Goal: Feedback & Contribution: Contribute content

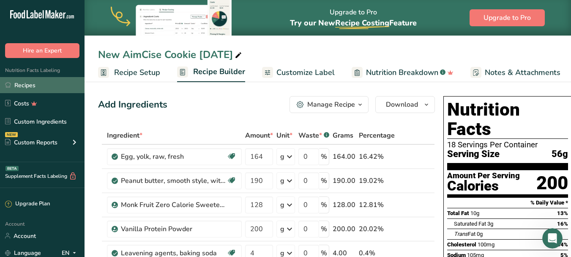
drag, startPoint x: 44, startPoint y: 86, endPoint x: 60, endPoint y: 87, distance: 16.1
click at [44, 85] on link "Recipes" at bounding box center [42, 85] width 85 height 16
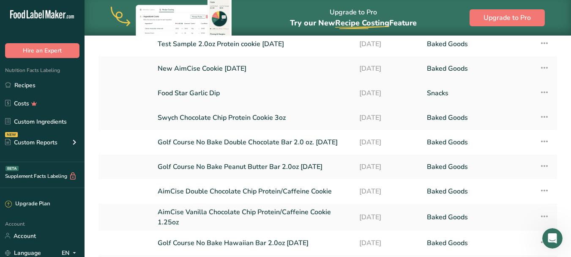
scroll to position [127, 0]
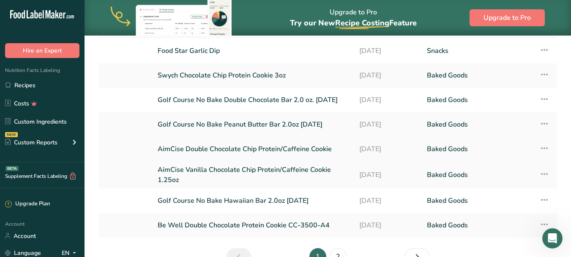
click at [240, 148] on link "AimCise Double Chocolate Chip Protein/Caffeine Cookie" at bounding box center [253, 149] width 191 height 18
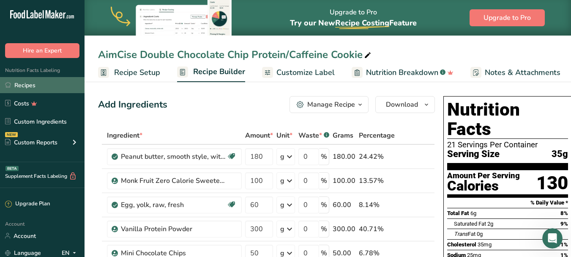
click at [45, 82] on link "Recipes" at bounding box center [42, 85] width 85 height 16
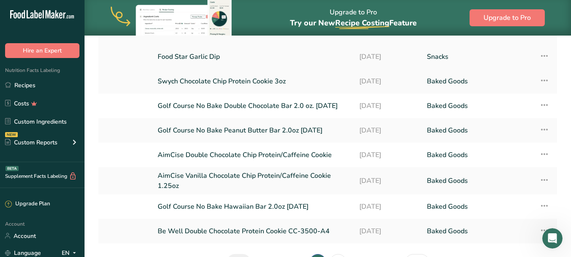
scroll to position [127, 0]
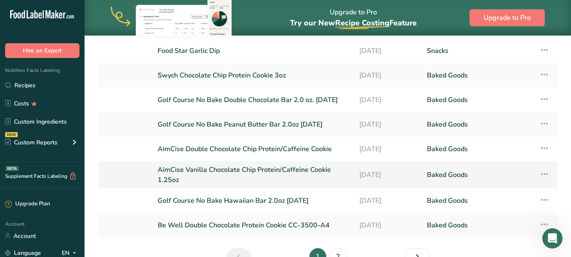
click at [290, 169] on link "AimCise Vanilla Chocolate Chip Protein/Caffeine Cookie 1.25oz" at bounding box center [253, 174] width 191 height 20
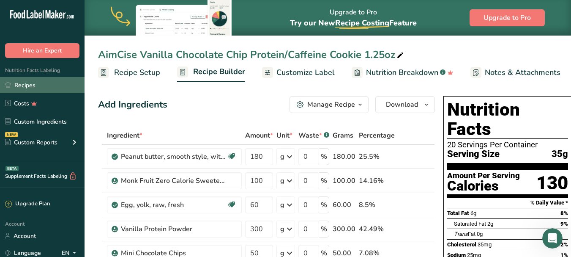
click at [40, 84] on link "Recipes" at bounding box center [42, 85] width 85 height 16
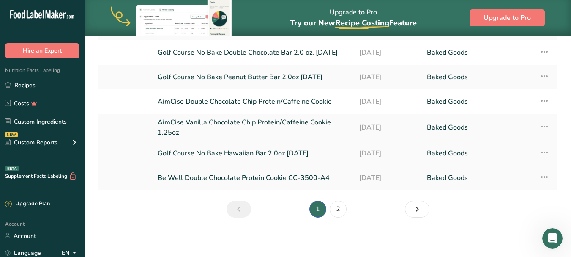
scroll to position [175, 0]
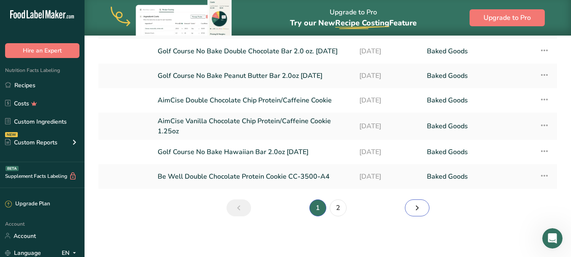
click at [417, 206] on icon "Next page" at bounding box center [417, 207] width 10 height 15
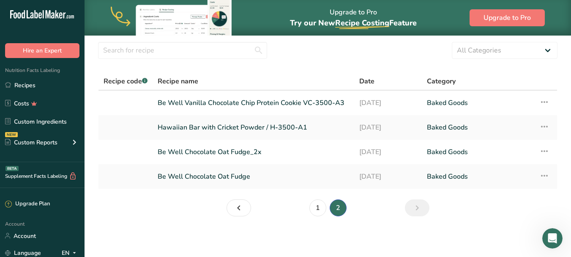
scroll to position [26, 0]
click at [239, 206] on icon "Page 1." at bounding box center [239, 207] width 10 height 15
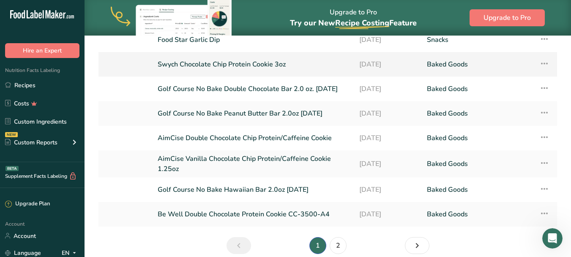
scroll to position [153, 0]
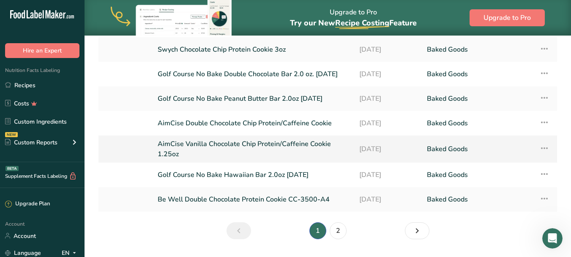
click at [264, 144] on link "AimCise Vanilla Chocolate Chip Protein/Caffeine Cookie 1.25oz" at bounding box center [253, 149] width 191 height 20
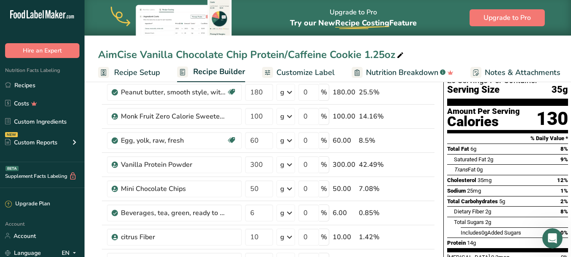
scroll to position [85, 0]
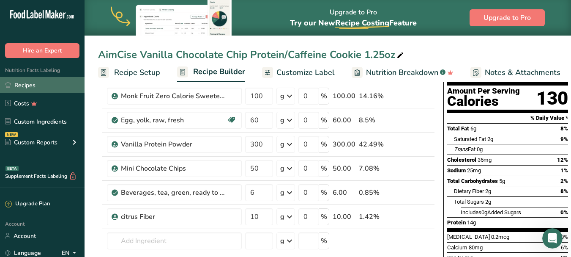
click at [44, 85] on link "Recipes" at bounding box center [42, 85] width 85 height 16
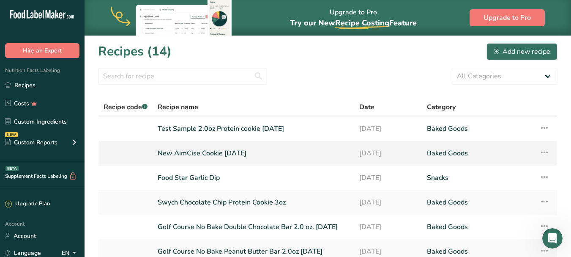
click at [251, 151] on link "New AimCise Cookie [DATE]" at bounding box center [253, 153] width 191 height 18
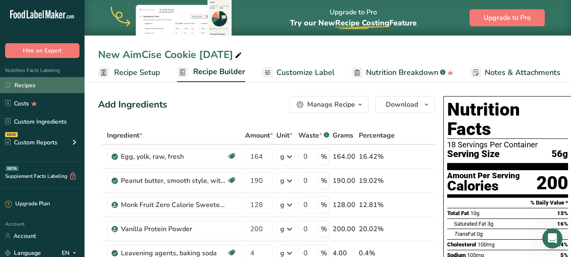
click at [47, 84] on link "Recipes" at bounding box center [42, 85] width 85 height 16
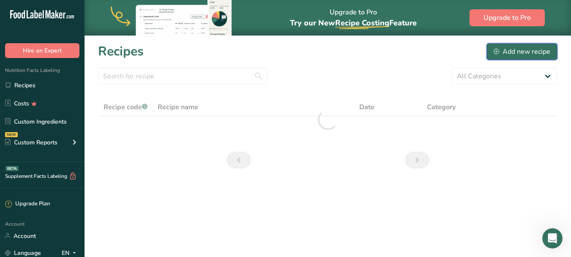
click at [537, 49] on div "Add new recipe" at bounding box center [522, 51] width 57 height 10
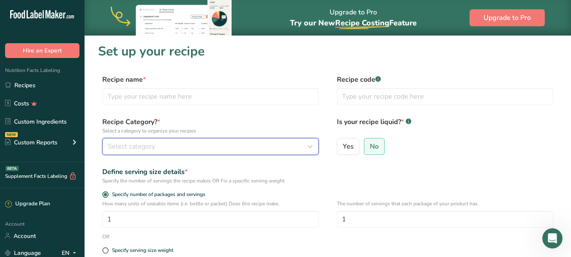
click at [314, 147] on icon "button" at bounding box center [310, 146] width 10 height 15
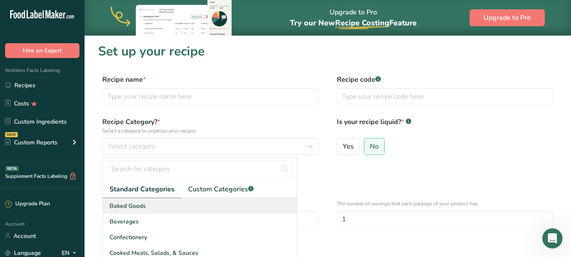
click at [150, 205] on div "Baked Goods" at bounding box center [200, 206] width 194 height 16
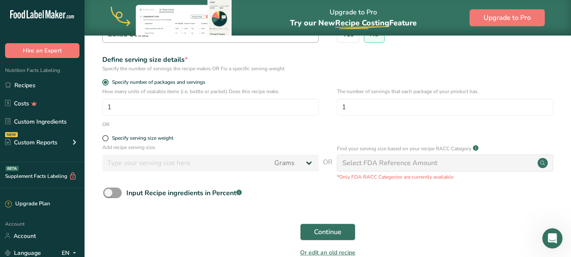
scroll to position [127, 0]
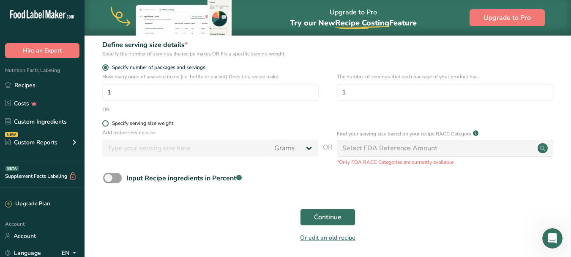
click at [107, 123] on span at bounding box center [105, 123] width 6 height 6
click at [107, 123] on input "Specify serving size weight" at bounding box center [104, 122] width 5 height 5
radio input "true"
radio input "false"
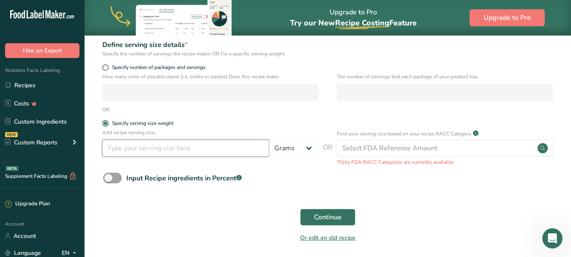
click at [158, 148] on input "number" at bounding box center [185, 147] width 167 height 17
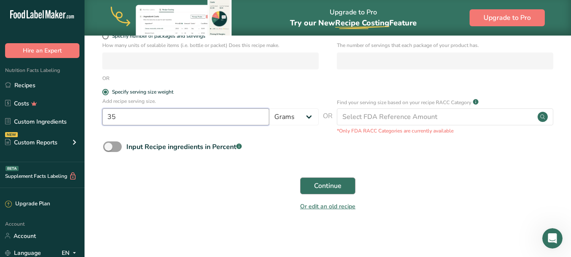
type input "35"
click at [332, 186] on span "Continue" at bounding box center [327, 185] width 27 height 10
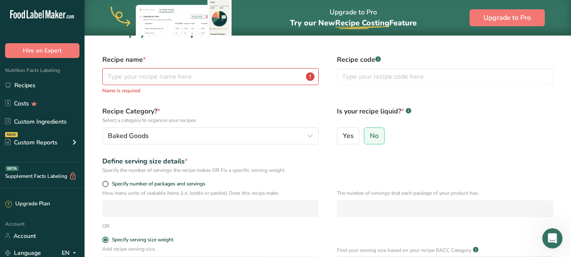
scroll to position [0, 0]
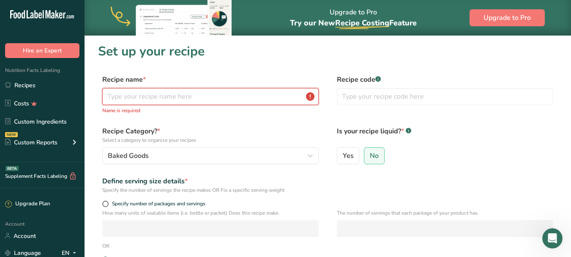
click at [129, 93] on input "text" at bounding box center [210, 96] width 216 height 17
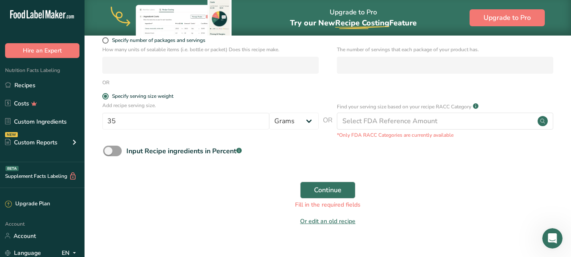
scroll to position [169, 0]
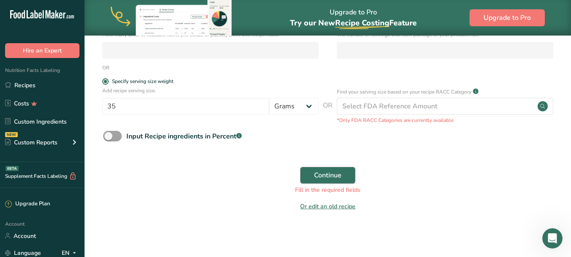
type input "Aimcise [DATE] Chocolate Chip Caffeine 35g"
click at [331, 172] on span "Continue" at bounding box center [327, 175] width 27 height 10
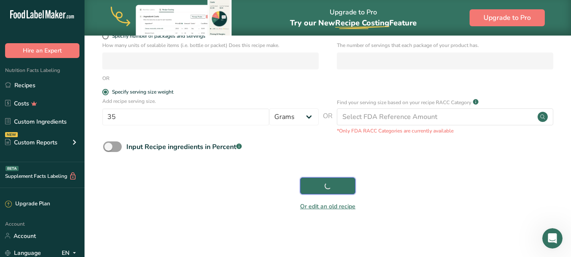
scroll to position [158, 0]
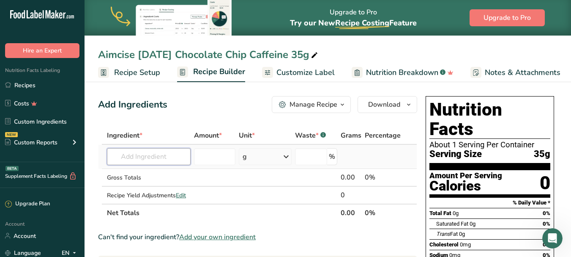
click at [129, 156] on input "text" at bounding box center [149, 156] width 84 height 17
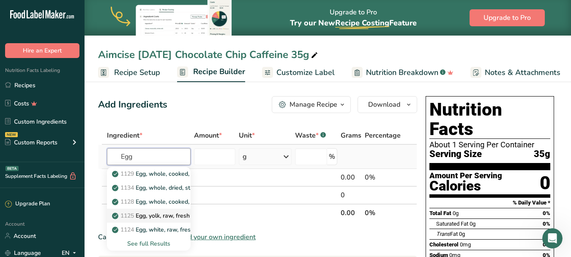
type input "Egg"
click at [156, 215] on p "1125 Egg, yolk, raw, fresh" at bounding box center [152, 215] width 76 height 9
type input "Egg, yolk, raw, fresh"
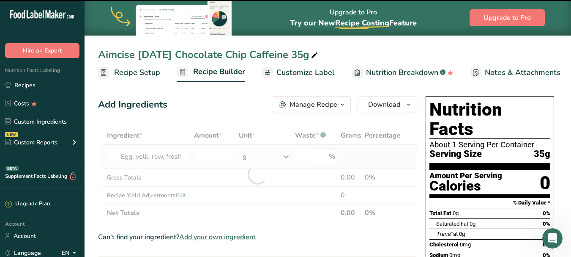
type input "0"
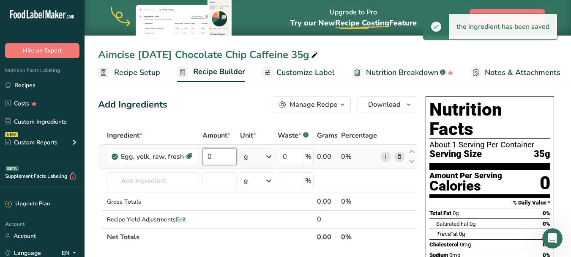
click at [219, 156] on input "0" at bounding box center [219, 156] width 34 height 17
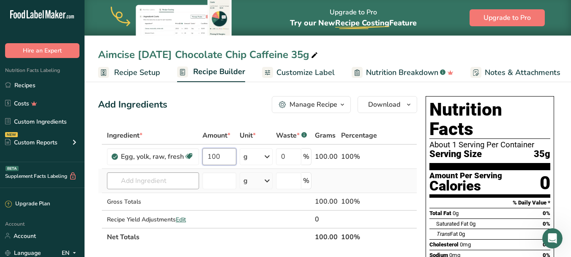
type input "100"
click at [141, 182] on div "Ingredient * Amount * Unit * Waste * .a-a{fill:#347362;}.b-a{fill:#fff;} Grams …" at bounding box center [257, 185] width 319 height 119
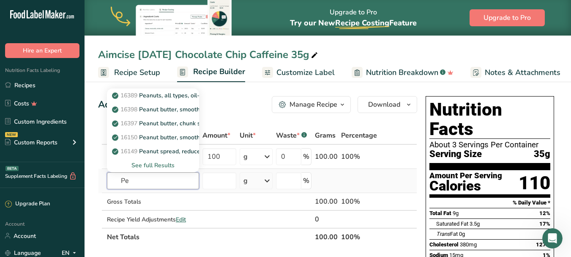
type input "P"
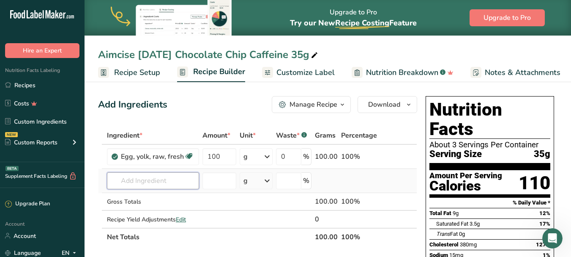
type input "p"
type input "u"
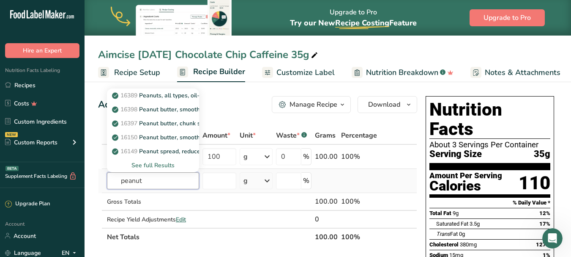
type input "peanut"
click at [151, 165] on div "See full Results" at bounding box center [153, 165] width 79 height 9
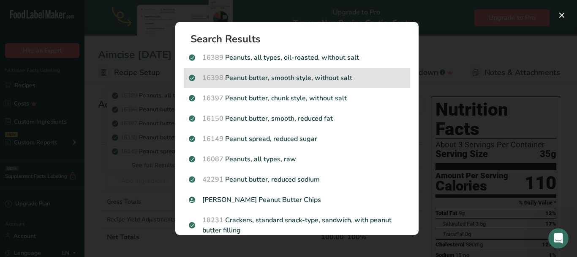
click at [314, 81] on p "16398 Peanut butter, smooth style, without salt" at bounding box center [297, 78] width 216 height 10
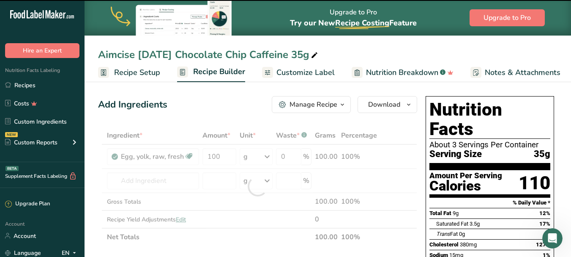
type input "0"
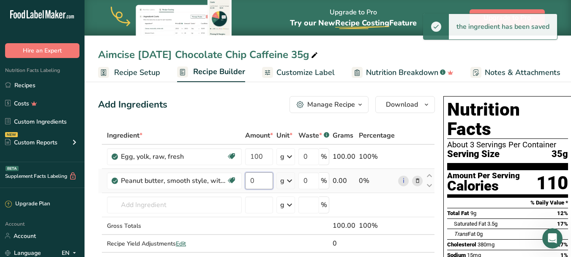
click at [258, 183] on input "0" at bounding box center [259, 180] width 28 height 17
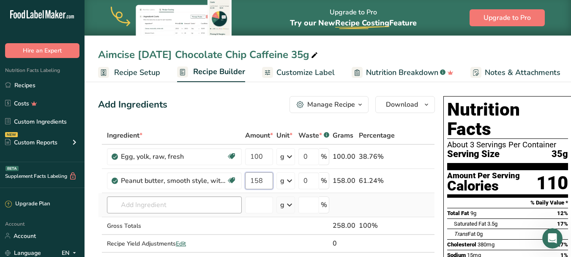
type input "158"
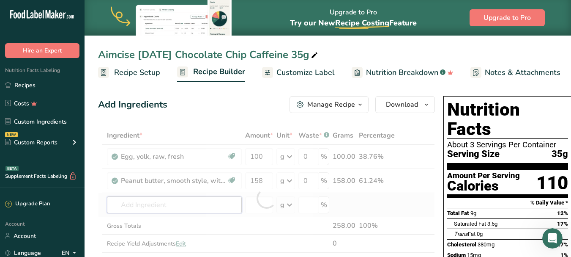
click at [142, 208] on div "Ingredient * Amount * Unit * Waste * .a-a{fill:#347362;}.b-a{fill:#fff;} Grams …" at bounding box center [266, 197] width 337 height 143
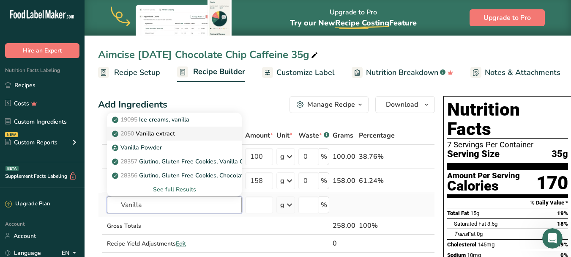
type input "Vanilla"
click at [171, 133] on p "2050 Vanilla extract" at bounding box center [144, 133] width 61 height 9
type input "Vanilla extract"
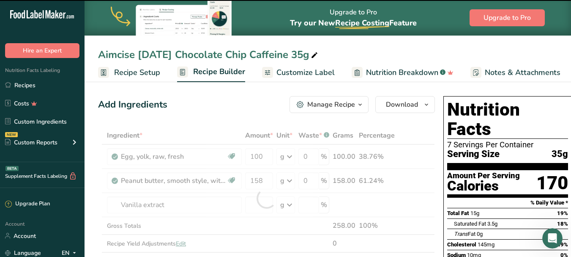
type input "0"
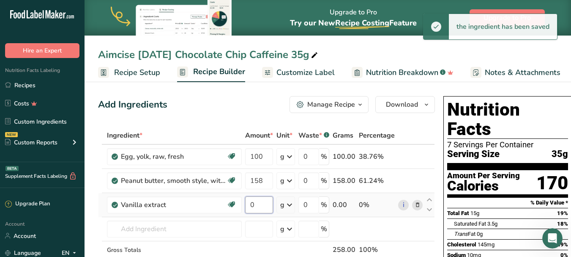
click at [258, 205] on input "0" at bounding box center [259, 204] width 28 height 17
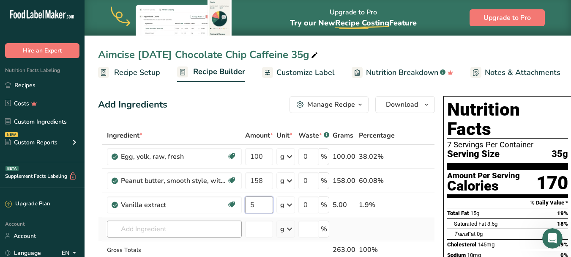
type input "5"
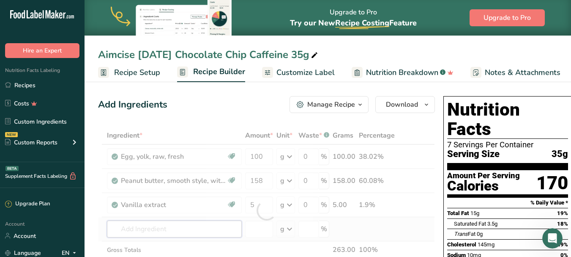
click at [149, 225] on div "Ingredient * Amount * Unit * Waste * .a-a{fill:#347362;}.b-a{fill:#fff;} Grams …" at bounding box center [266, 209] width 337 height 167
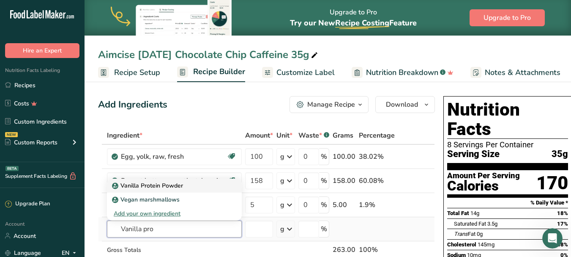
type input "Vanilla pro"
click at [170, 183] on p "Vanilla Protein Powder" at bounding box center [148, 185] width 69 height 9
type input "Vanilla Protein Powder"
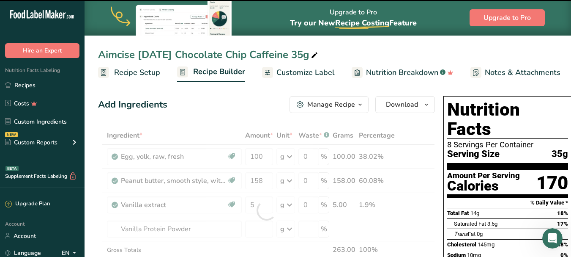
type input "0"
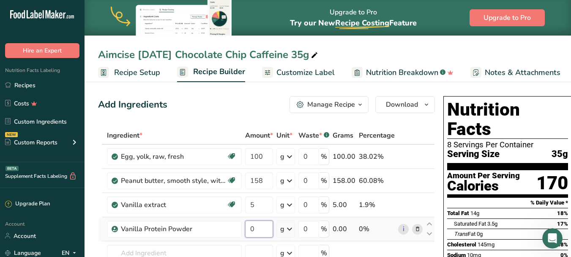
click at [258, 229] on input "0" at bounding box center [259, 228] width 28 height 17
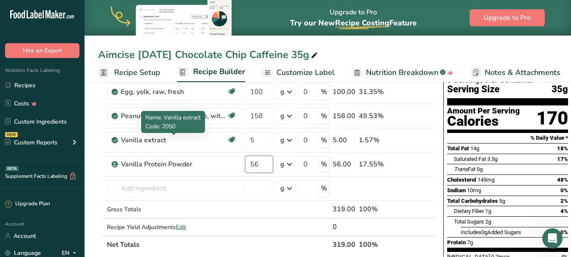
scroll to position [85, 0]
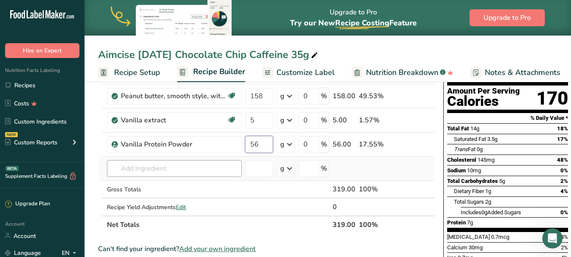
type input "56"
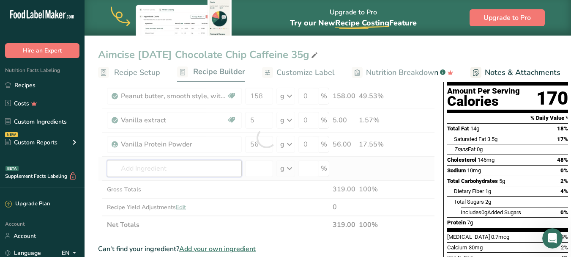
click at [142, 170] on div "Ingredient * Amount * Unit * Waste * .a-a{fill:#347362;}.b-a{fill:#fff;} Grams …" at bounding box center [266, 137] width 337 height 191
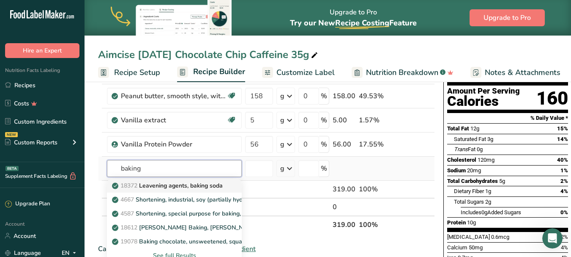
type input "baking"
click at [178, 185] on p "18372 Leavening agents, baking soda" at bounding box center [168, 185] width 109 height 9
type input "Leavening agents, baking soda"
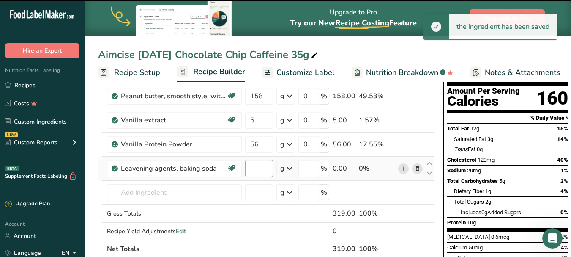
type input "0"
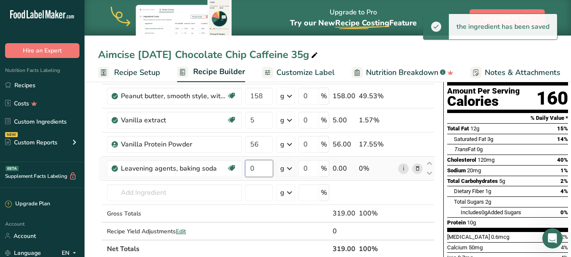
click at [261, 169] on input "0" at bounding box center [259, 168] width 28 height 17
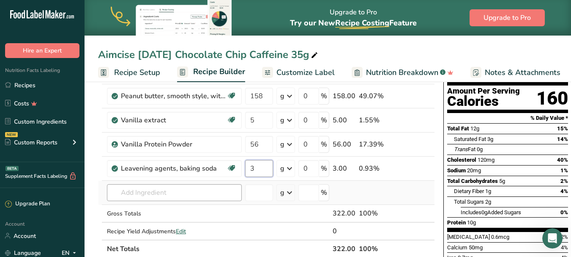
type input "3"
click at [138, 193] on div "Ingredient * Amount * Unit * Waste * .a-a{fill:#347362;}.b-a{fill:#fff;} Grams …" at bounding box center [266, 150] width 337 height 216
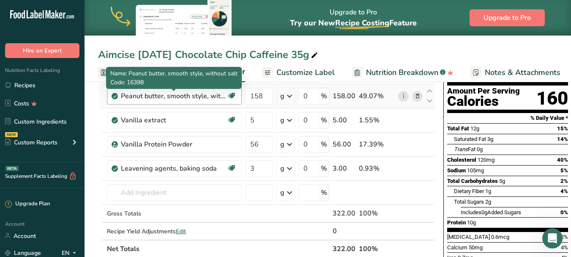
click at [134, 98] on div "Peanut butter, smooth style, without salt" at bounding box center [174, 96] width 106 height 10
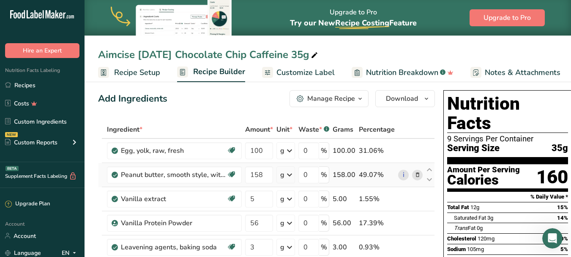
scroll to position [0, 0]
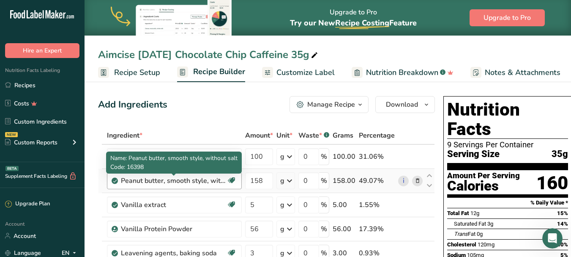
click at [200, 181] on div "Peanut butter, smooth style, without salt" at bounding box center [174, 180] width 106 height 10
click at [186, 180] on div "Peanut butter, smooth style, without salt" at bounding box center [174, 180] width 106 height 10
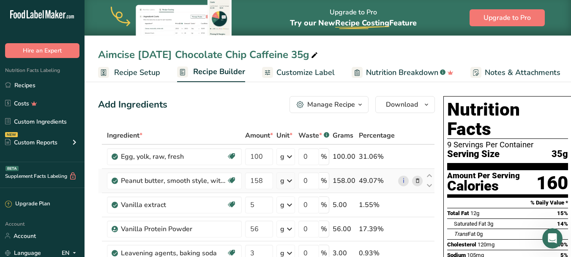
click at [416, 180] on icon at bounding box center [418, 180] width 6 height 9
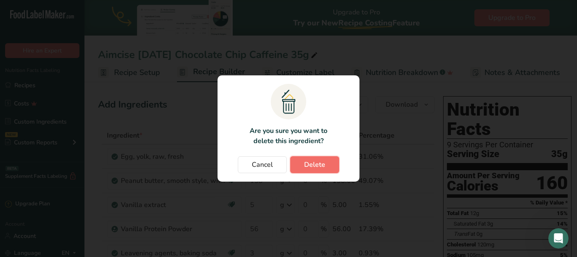
click at [320, 164] on span "Delete" at bounding box center [314, 164] width 21 height 10
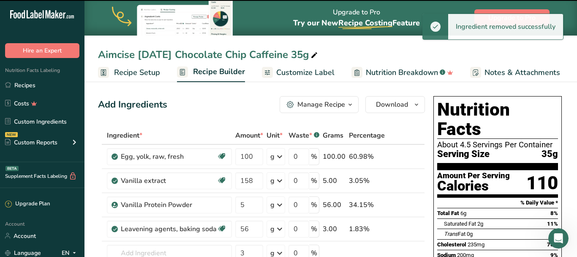
type input "5"
type input "56"
type input "3"
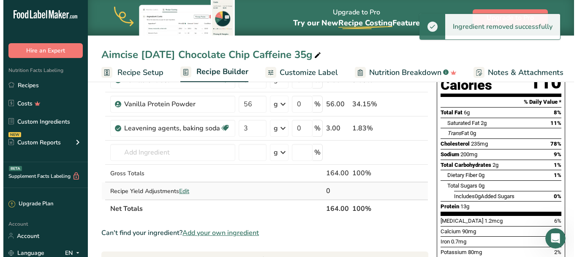
scroll to position [127, 0]
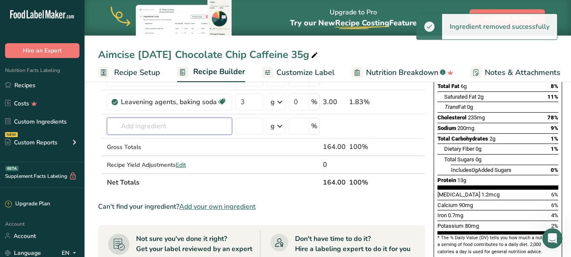
click at [132, 125] on input "text" at bounding box center [169, 126] width 125 height 17
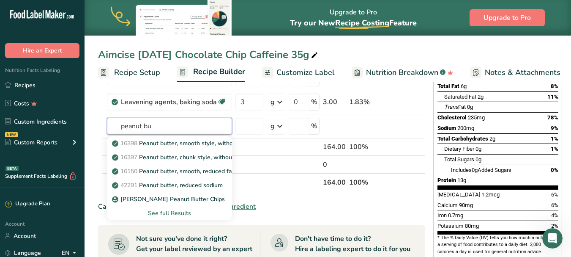
type input "peanut bu"
click at [179, 213] on div "See full Results" at bounding box center [170, 212] width 112 height 9
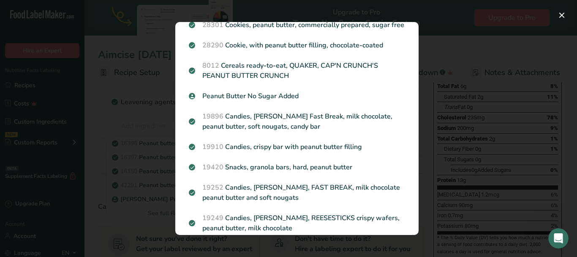
scroll to position [755, 0]
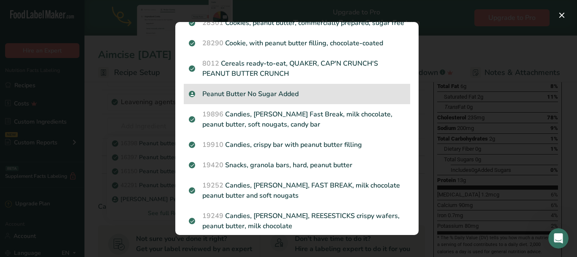
click at [299, 99] on p "Peanut Butter No Sugar Added" at bounding box center [297, 94] width 216 height 10
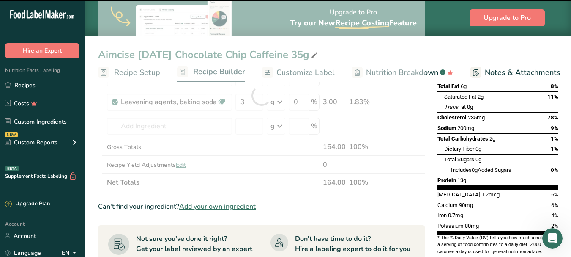
type input "0"
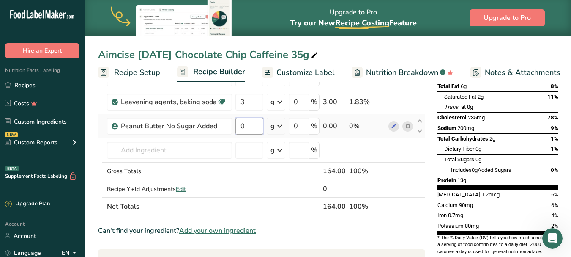
click at [251, 126] on input "0" at bounding box center [249, 126] width 28 height 17
type input "158"
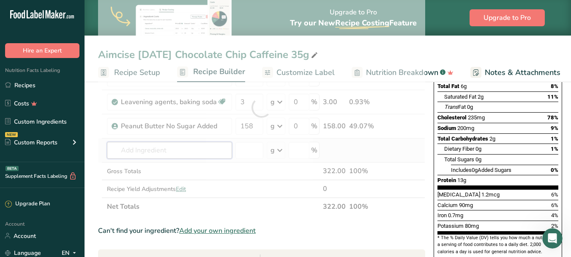
click at [132, 147] on div "Ingredient * Amount * Unit * Waste * .a-a{fill:#347362;}.b-a{fill:#fff;} Grams …" at bounding box center [261, 108] width 327 height 216
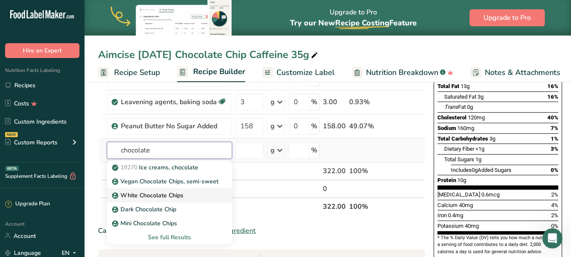
type input "chocolate"
click at [180, 194] on p "White Chocolate Chips" at bounding box center [149, 195] width 70 height 9
type input "White Chocolate Chips"
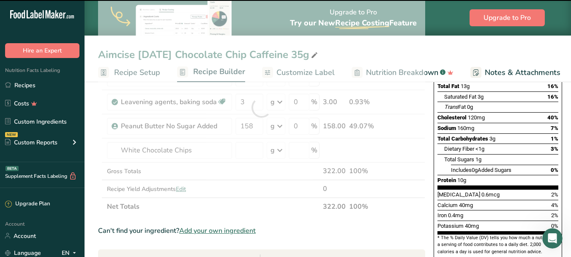
type input "0"
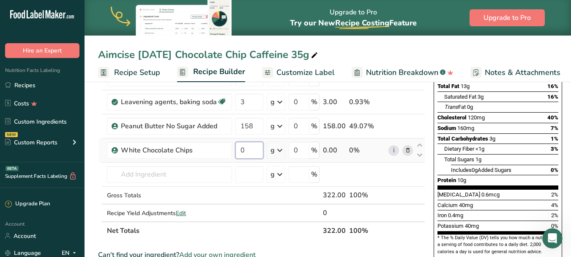
click at [253, 149] on input "0" at bounding box center [249, 150] width 28 height 17
click at [406, 150] on div "Ingredient * Amount * Unit * Waste * .a-a{fill:#347362;}.b-a{fill:#fff;} Grams …" at bounding box center [261, 120] width 327 height 240
click at [406, 150] on icon at bounding box center [408, 150] width 6 height 9
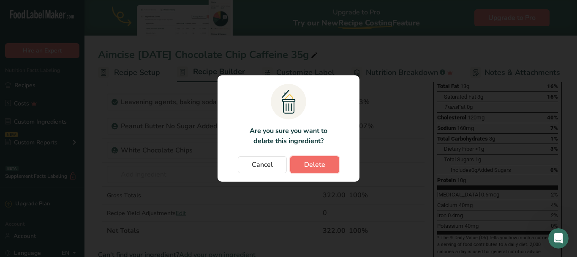
click at [325, 164] on span "Delete" at bounding box center [314, 164] width 21 height 10
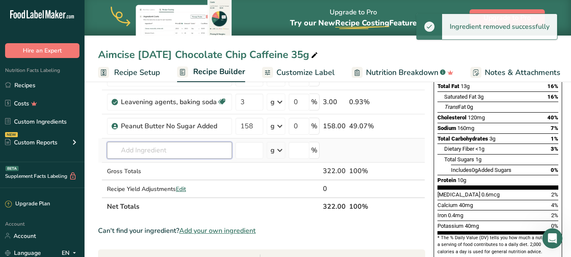
click at [155, 153] on input "text" at bounding box center [169, 150] width 125 height 17
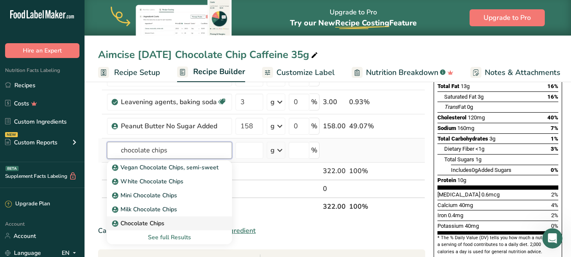
type input "chocolate chips"
click at [158, 222] on p "Chocolate Chips" at bounding box center [139, 223] width 51 height 9
type input "Chocolate Chips"
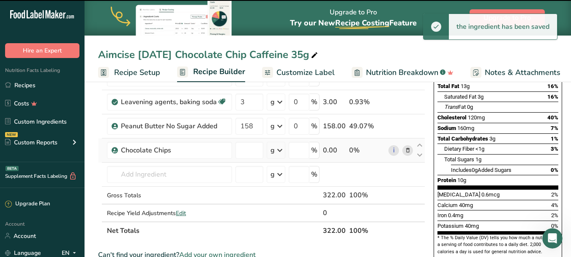
type input "0"
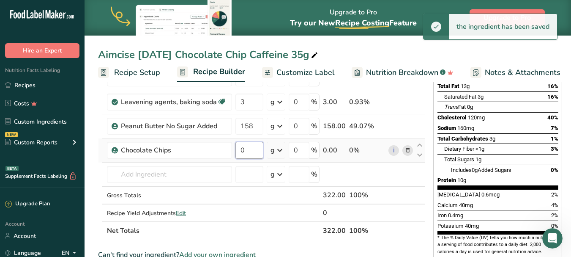
click at [247, 151] on input "0" at bounding box center [249, 150] width 28 height 17
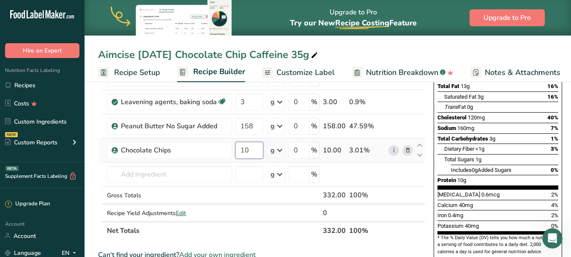
type input "1"
type input "108"
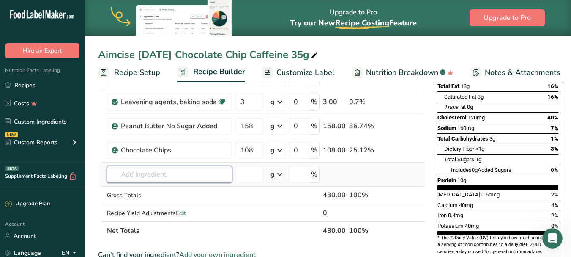
click at [158, 176] on div "Ingredient * Amount * Unit * Waste * .a-a{fill:#347362;}.b-a{fill:#fff;} Grams …" at bounding box center [261, 120] width 327 height 240
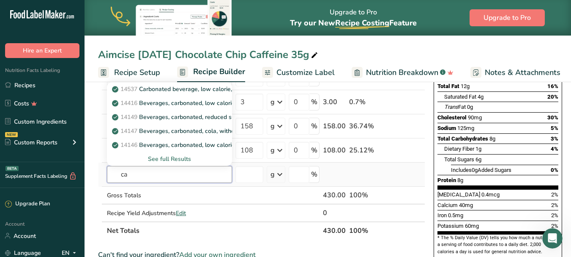
type input "c"
type input "green tea"
click at [178, 159] on div "See full Results" at bounding box center [170, 158] width 112 height 9
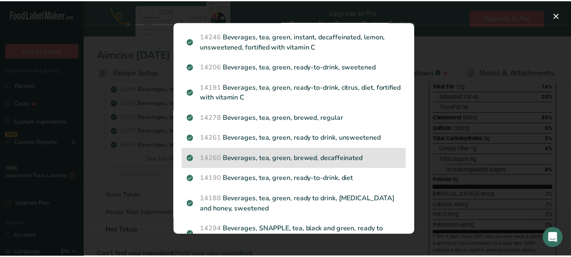
scroll to position [0, 0]
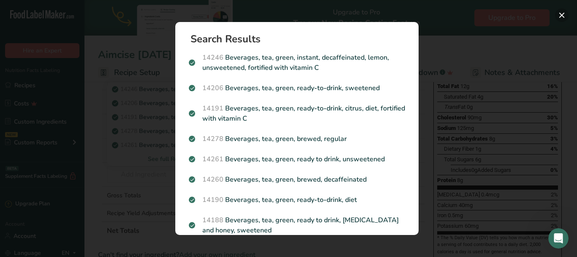
click at [563, 13] on button "Search results modal" at bounding box center [562, 15] width 14 height 14
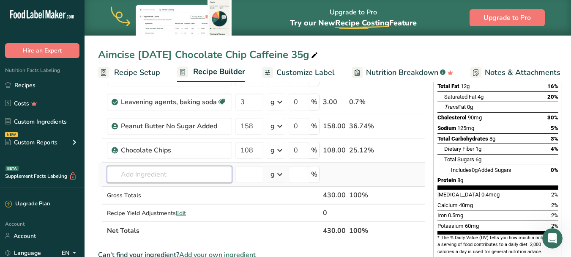
click at [141, 173] on input "text" at bounding box center [169, 174] width 125 height 17
type input "g"
click at [246, 175] on input "number" at bounding box center [249, 174] width 28 height 17
type input "5"
click at [153, 172] on input "text" at bounding box center [169, 174] width 125 height 17
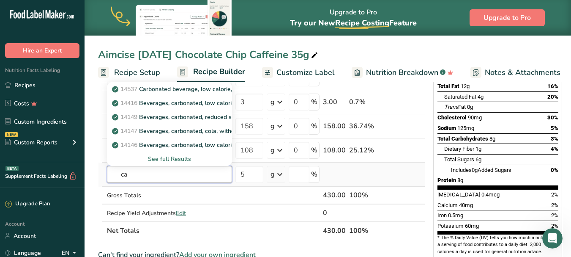
type input "c"
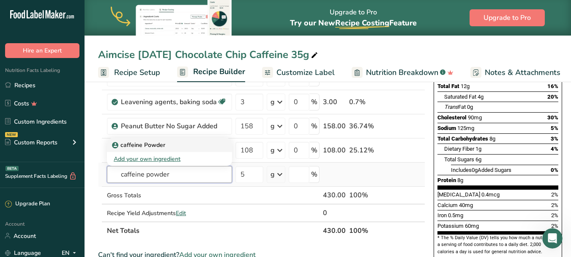
type input "caffeine powder"
click at [155, 143] on p "caffeine Powder" at bounding box center [140, 144] width 52 height 9
type input "caffeine Powder"
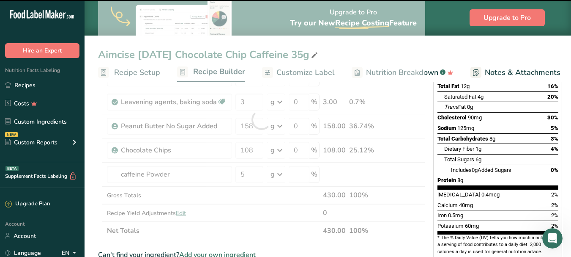
type input "0"
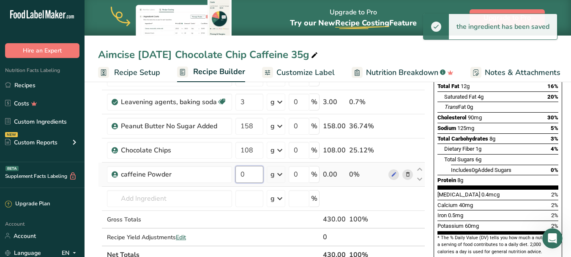
click at [248, 172] on input "0" at bounding box center [249, 174] width 28 height 17
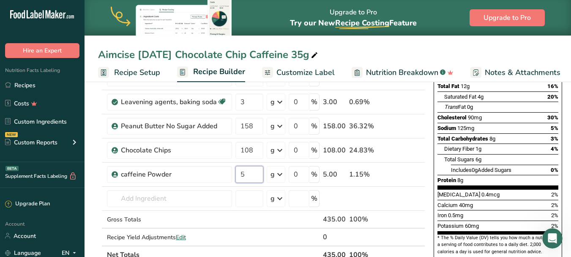
type input "5"
click at [356, 52] on div "Aimcise [DATE] Chocolate Chip Caffeine 35g Recipe Setup Recipe Builder Customiz…" at bounding box center [328, 262] width 487 height 620
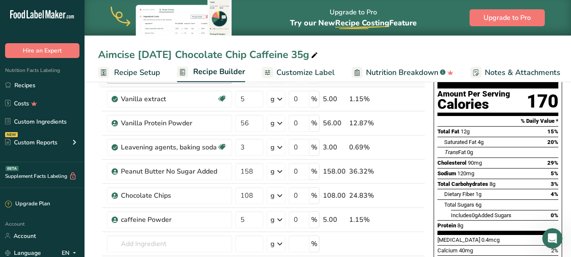
scroll to position [85, 0]
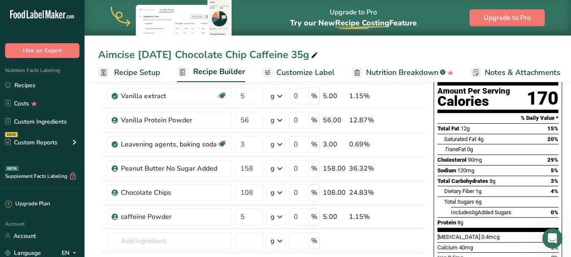
click at [458, 219] on span "8g" at bounding box center [460, 222] width 6 height 6
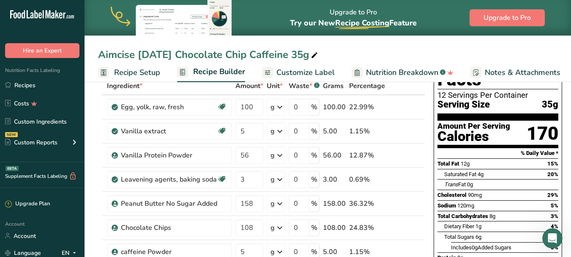
scroll to position [0, 0]
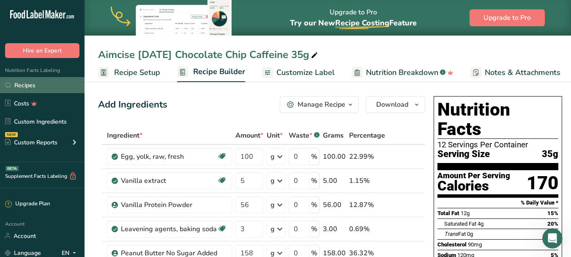
click at [46, 83] on link "Recipes" at bounding box center [42, 85] width 85 height 16
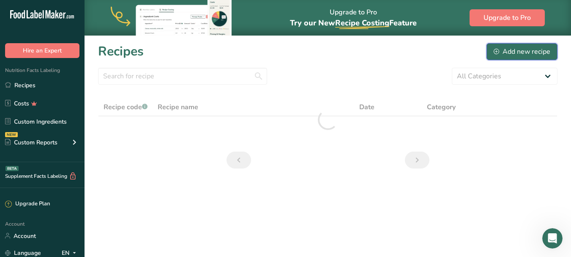
click at [532, 50] on div "Add new recipe" at bounding box center [522, 51] width 57 height 10
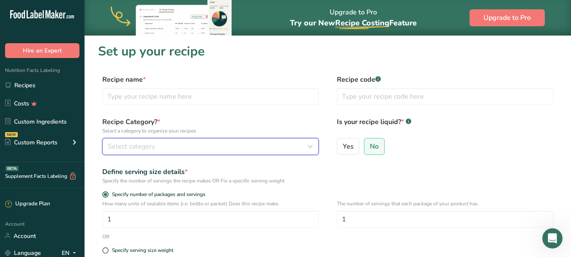
drag, startPoint x: 141, startPoint y: 147, endPoint x: 141, endPoint y: 139, distance: 7.2
click at [141, 143] on span "Select category" at bounding box center [131, 146] width 47 height 10
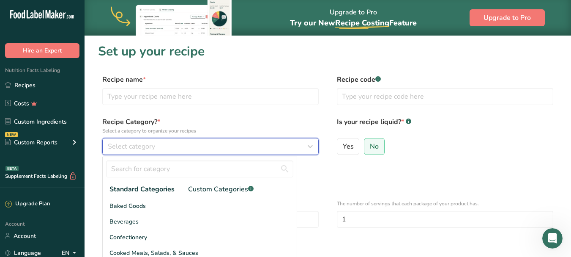
click at [141, 139] on button "Select category" at bounding box center [210, 146] width 216 height 17
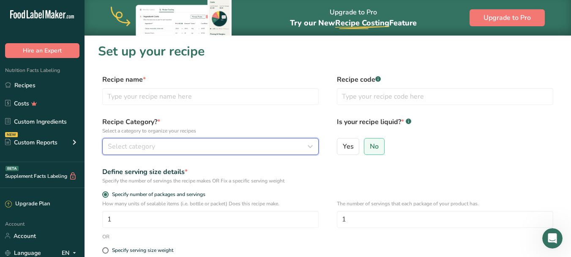
click at [139, 142] on span "Select category" at bounding box center [131, 146] width 47 height 10
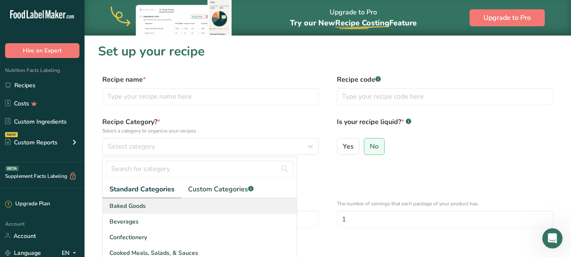
click at [145, 203] on span "Baked Goods" at bounding box center [127, 205] width 36 height 9
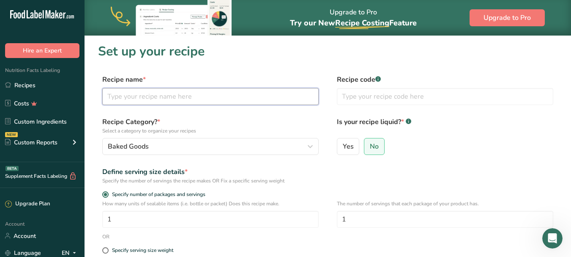
click at [153, 99] on input "text" at bounding box center [210, 96] width 216 height 17
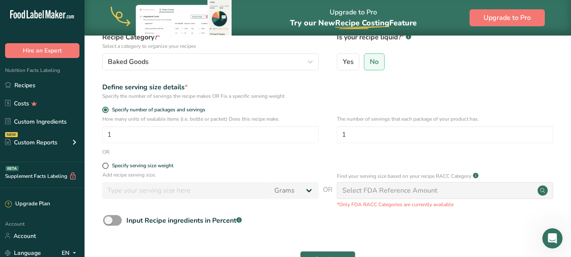
scroll to position [127, 0]
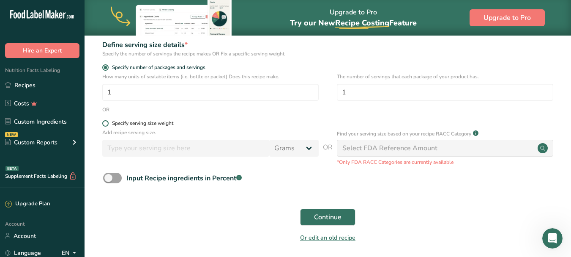
type input "Aimcise [DATE] Double Chocolate Caffeine Cookie"
click at [105, 121] on span at bounding box center [105, 123] width 6 height 6
click at [105, 121] on input "Specify serving size weight" at bounding box center [104, 122] width 5 height 5
radio input "true"
radio input "false"
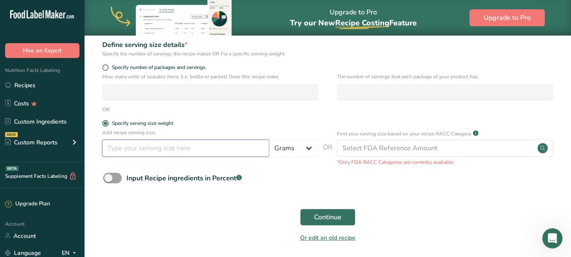
click at [149, 151] on input "number" at bounding box center [185, 147] width 167 height 17
type input "35"
click at [331, 216] on span "Continue" at bounding box center [327, 217] width 27 height 10
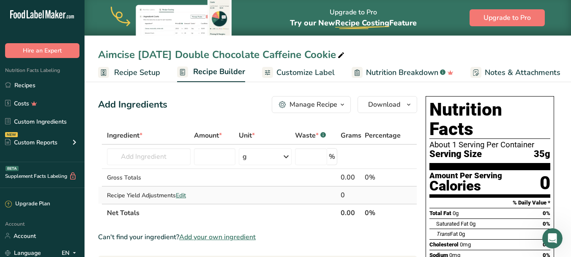
scroll to position [42, 0]
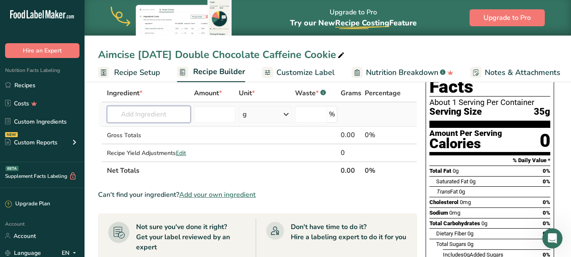
click at [132, 114] on input "text" at bounding box center [149, 114] width 84 height 17
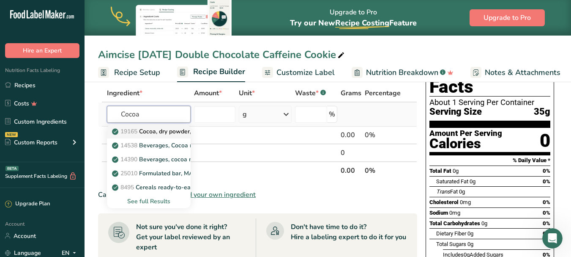
type input "Cocoa"
click at [169, 132] on p "19165 Cocoa, dry powder, unsweetened" at bounding box center [172, 131] width 116 height 9
type input "Cocoa, dry powder, unsweetened"
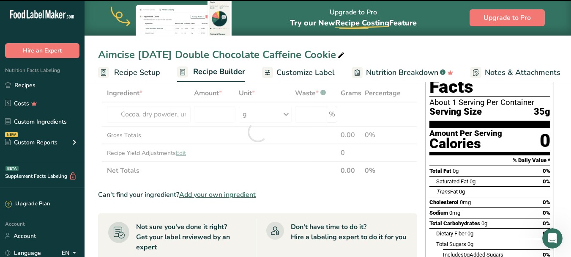
type input "0"
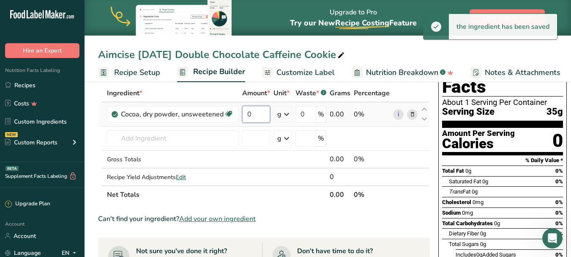
click at [255, 115] on input "0" at bounding box center [256, 114] width 28 height 17
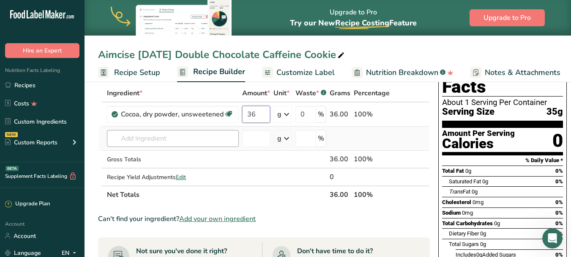
type input "36"
click at [164, 142] on div "Ingredient * Amount * Unit * Waste * .a-a{fill:#347362;}.b-a{fill:#fff;} Grams …" at bounding box center [264, 143] width 332 height 119
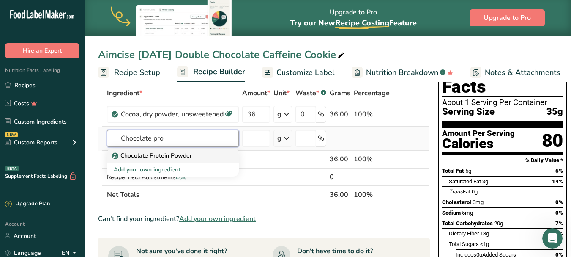
type input "Chocolate pro"
click at [180, 156] on p "Chocolate Protein Powder" at bounding box center [153, 155] width 78 height 9
type input "Chocolate Protein Powder"
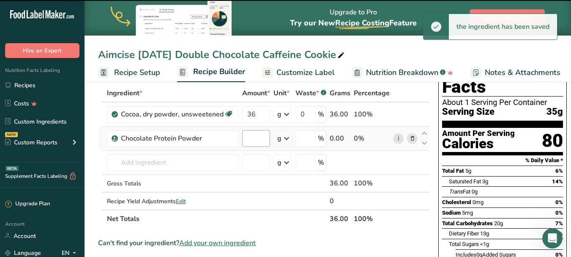
type input "0"
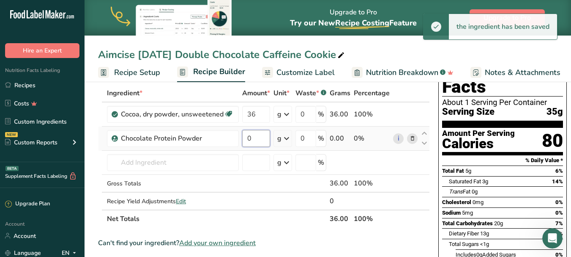
click at [260, 140] on input "0" at bounding box center [256, 138] width 28 height 17
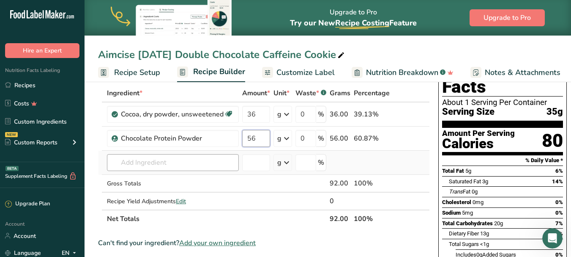
type input "56"
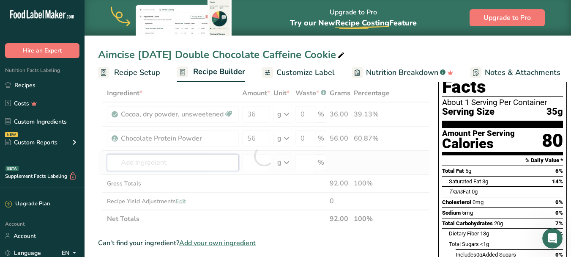
click at [154, 161] on div "Ingredient * Amount * Unit * Waste * .a-a{fill:#347362;}.b-a{fill:#fff;} Grams …" at bounding box center [264, 155] width 332 height 143
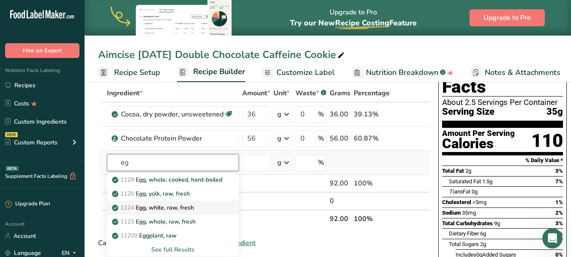
type input "eg"
click at [194, 208] on p "1124 Egg, white, raw, fresh" at bounding box center [154, 207] width 80 height 9
type input "Egg, white, raw, fresh"
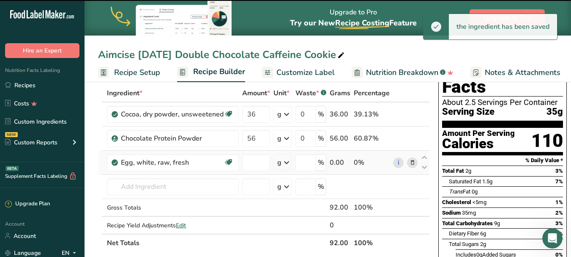
type input "0"
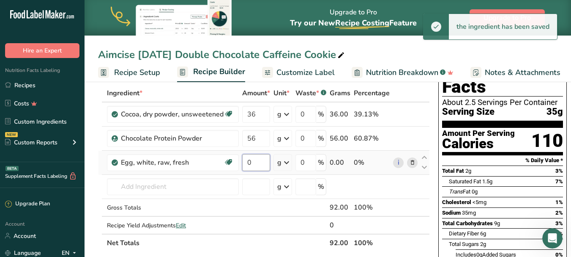
click at [257, 162] on input "0" at bounding box center [256, 162] width 28 height 17
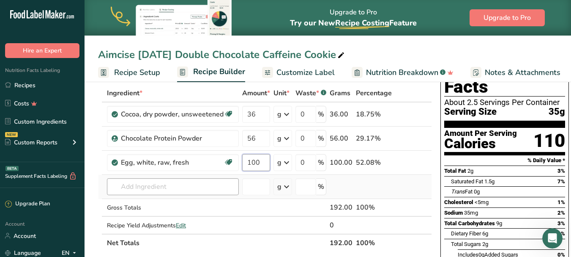
type input "100"
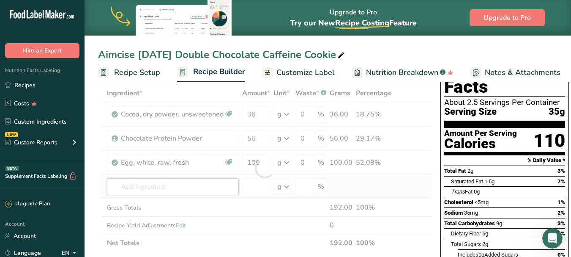
click at [167, 187] on div "Ingredient * Amount * Unit * Waste * .a-a{fill:#347362;}.b-a{fill:#fff;} Grams …" at bounding box center [265, 167] width 334 height 167
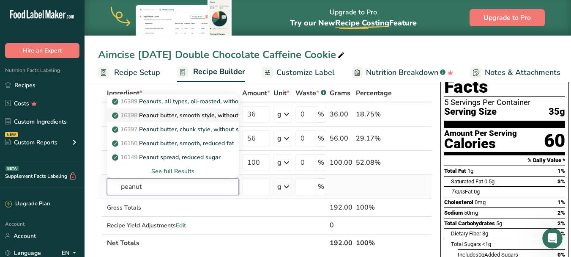
type input "peanut"
click at [203, 115] on p "16398 Peanut butter, smooth style, without salt" at bounding box center [182, 115] width 137 height 9
type input "Peanut butter, smooth style, without salt"
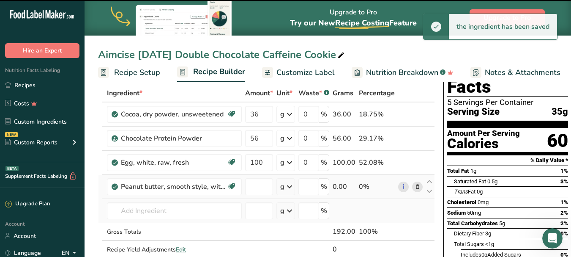
type input "0"
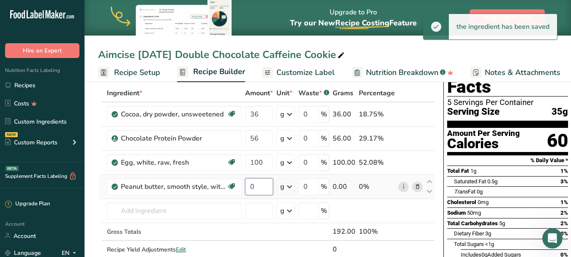
click at [262, 188] on input "0" at bounding box center [259, 186] width 28 height 17
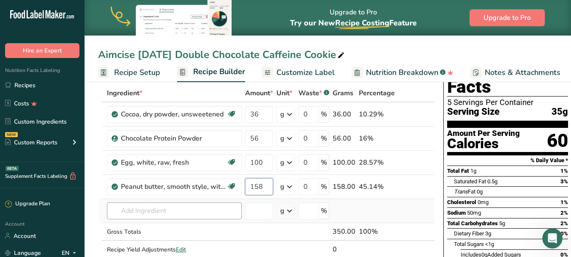
type input "158"
click at [141, 210] on div "Ingredient * Amount * Unit * Waste * .a-a{fill:#347362;}.b-a{fill:#fff;} Grams …" at bounding box center [266, 179] width 337 height 191
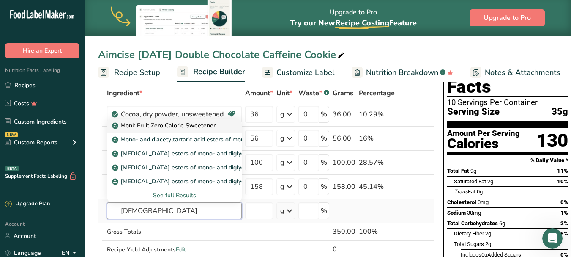
type input "[DEMOGRAPHIC_DATA]"
click at [191, 126] on p "Monk Fruit Zero Calorie Sweetener" at bounding box center [165, 125] width 102 height 9
type input "Monk Fruit Zero Calorie Sweetener"
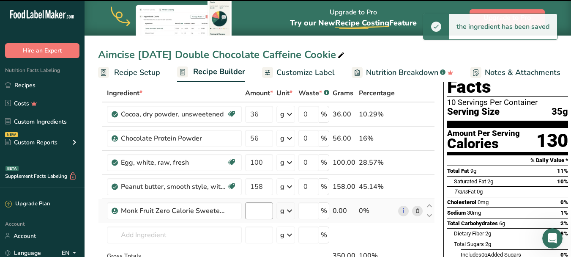
type input "0"
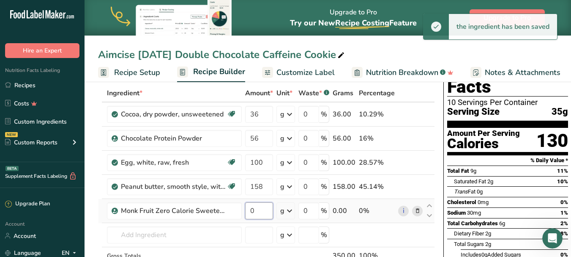
click at [256, 213] on input "0" at bounding box center [259, 210] width 28 height 17
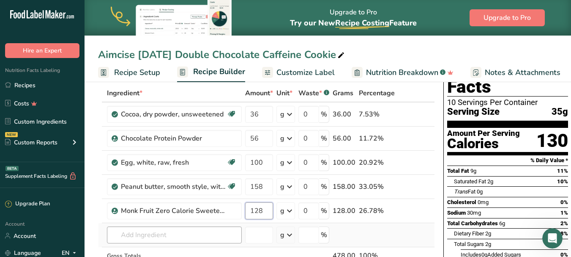
type input "128"
click at [157, 234] on div "Ingredient * Amount * Unit * Waste * .a-a{fill:#347362;}.b-a{fill:#fff;} Grams …" at bounding box center [266, 192] width 337 height 216
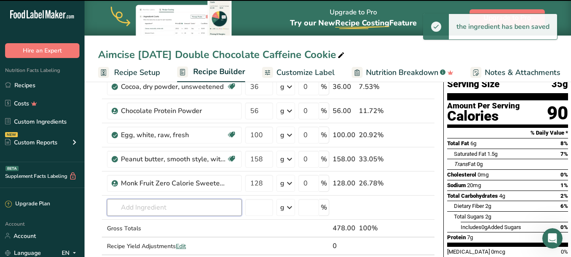
scroll to position [127, 0]
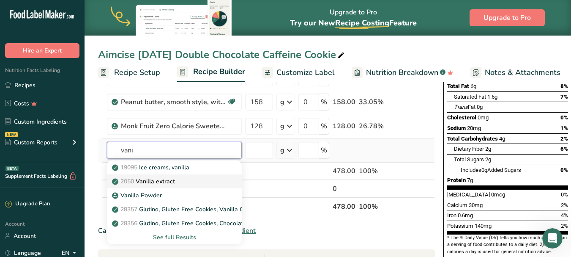
type input "vani"
click at [174, 182] on p "2050 Vanilla extract" at bounding box center [144, 181] width 61 height 9
type input "Vanilla extract"
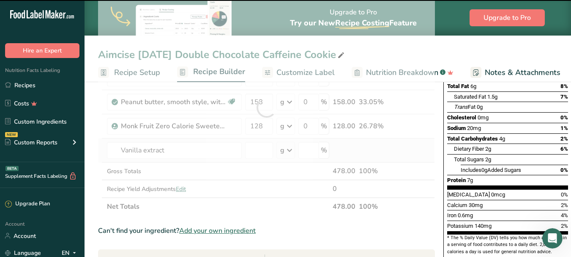
type input "0"
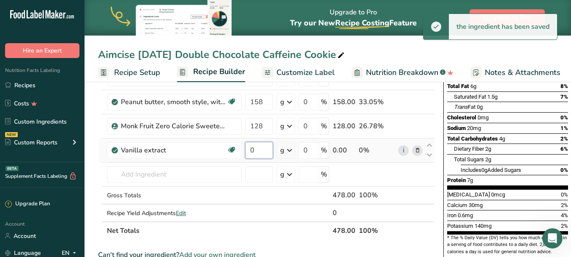
click at [265, 152] on input "0" at bounding box center [259, 150] width 28 height 17
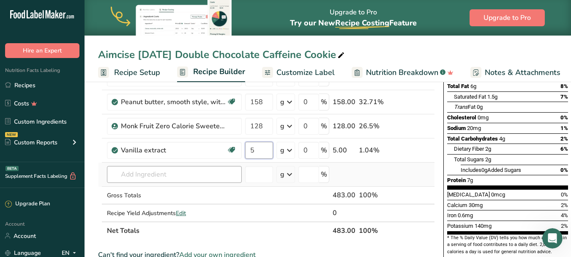
type input "5"
click at [156, 173] on div "Ingredient * Amount * Unit * Waste * .a-a{fill:#347362;}.b-a{fill:#fff;} Grams …" at bounding box center [266, 120] width 337 height 240
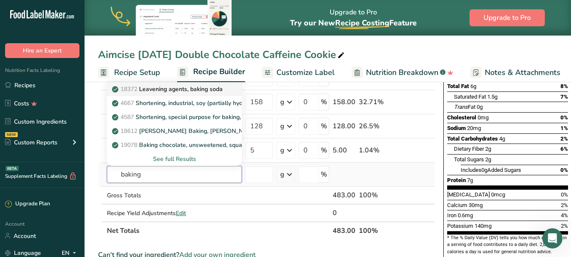
type input "baking"
click at [198, 90] on p "18372 Leavening agents, baking soda" at bounding box center [168, 89] width 109 height 9
type input "Leavening agents, baking soda"
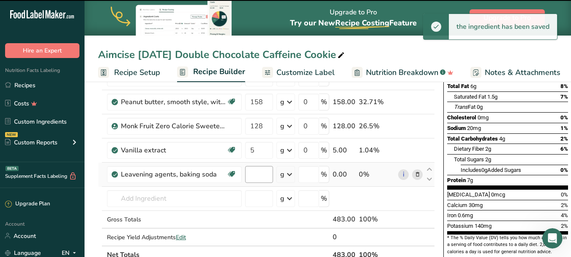
type input "0"
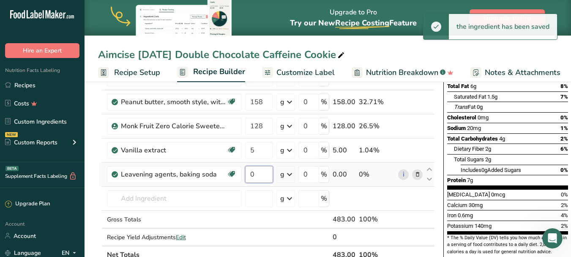
click at [259, 175] on input "0" at bounding box center [259, 174] width 28 height 17
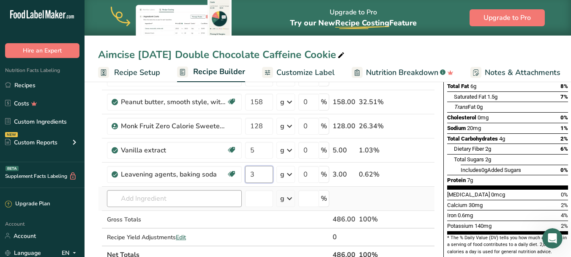
type input "3"
click at [139, 199] on div "Ingredient * Amount * Unit * Waste * .a-a{fill:#347362;}.b-a{fill:#fff;} Grams …" at bounding box center [266, 132] width 337 height 264
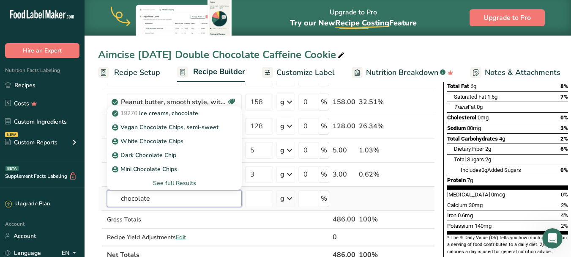
type input "chocolate"
click at [180, 182] on div "See full Results" at bounding box center [174, 182] width 121 height 9
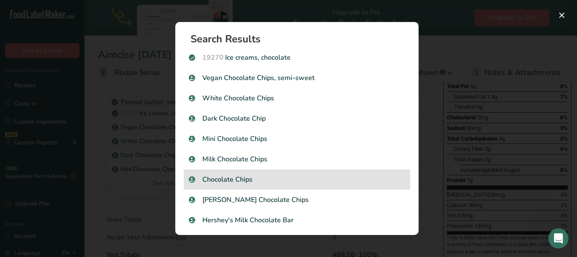
click at [252, 178] on p "Chocolate Chips" at bounding box center [297, 179] width 216 height 10
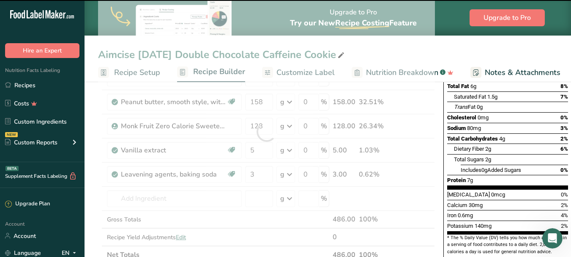
type input "0"
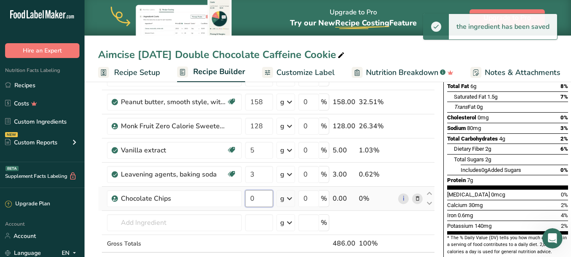
click at [256, 196] on input "0" at bounding box center [259, 198] width 28 height 17
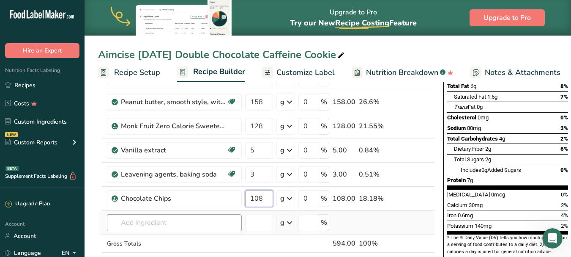
type input "108"
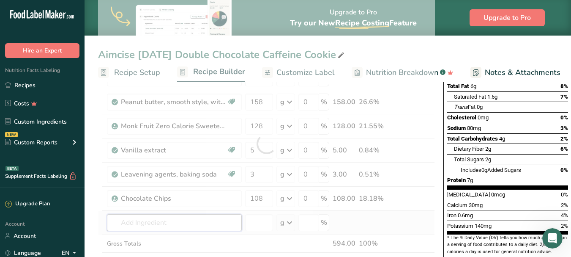
click at [148, 223] on div "Ingredient * Amount * Unit * Waste * .a-a{fill:#347362;}.b-a{fill:#fff;} Grams …" at bounding box center [266, 144] width 337 height 288
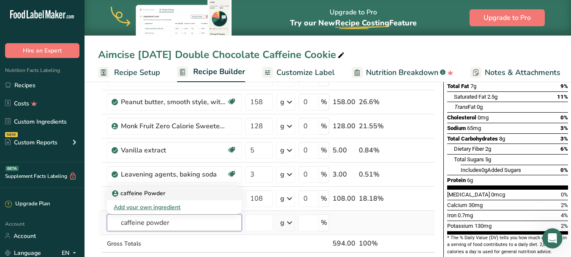
type input "caffeine powder"
click at [149, 193] on p "caffeine Powder" at bounding box center [140, 193] width 52 height 9
type input "caffeine Powder"
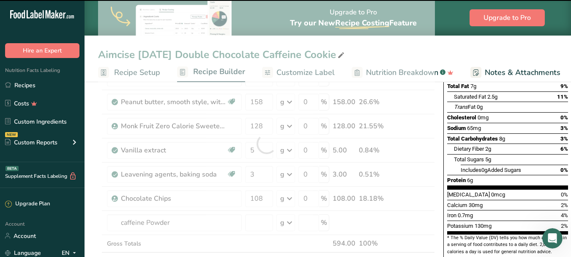
type input "0"
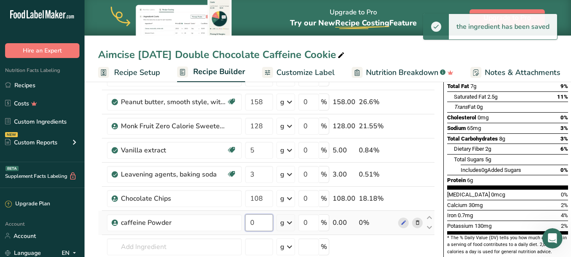
click at [260, 219] on input "0" at bounding box center [259, 222] width 28 height 17
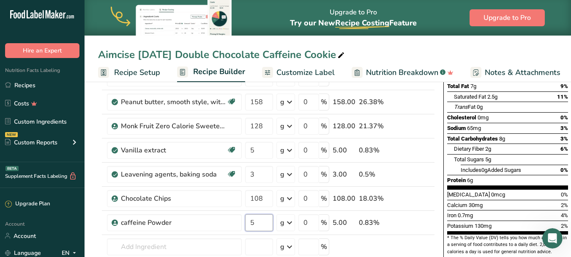
type input "5"
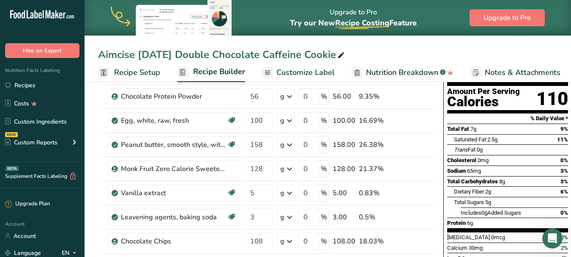
scroll to position [0, 0]
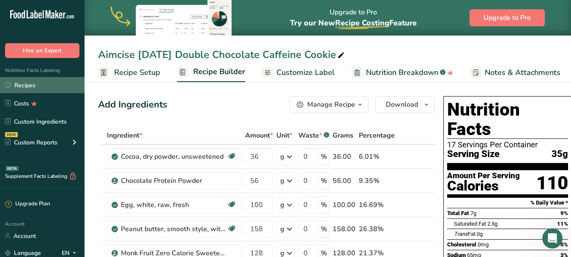
click at [45, 85] on link "Recipes" at bounding box center [42, 85] width 85 height 16
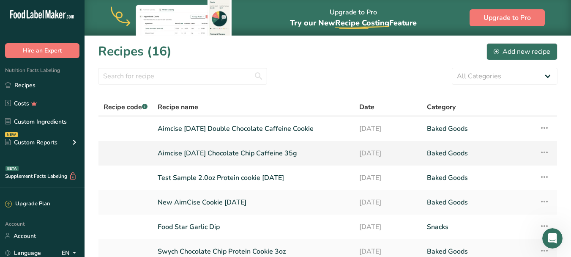
click at [257, 153] on link "Aimcise [DATE] Chocolate Chip Caffeine 35g" at bounding box center [253, 153] width 191 height 18
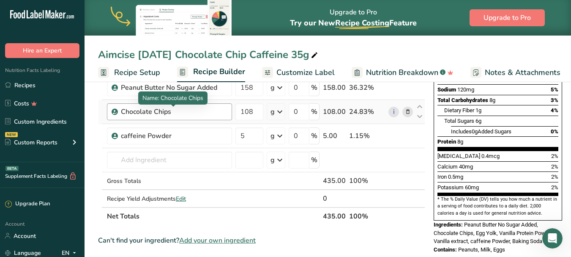
scroll to position [169, 0]
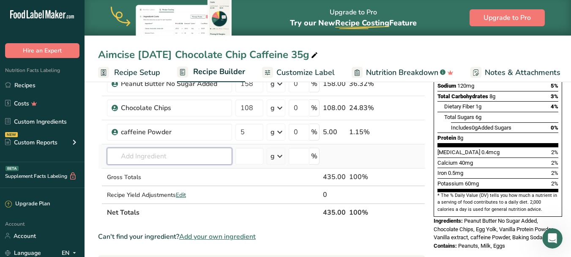
click at [144, 159] on input "text" at bounding box center [169, 156] width 125 height 17
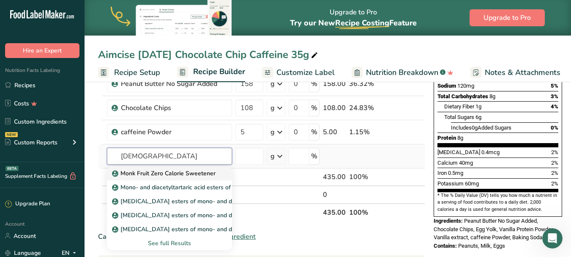
type input "[DEMOGRAPHIC_DATA]"
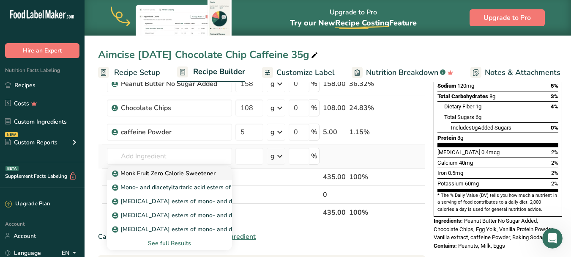
click at [171, 172] on p "Monk Fruit Zero Calorie Sweetener" at bounding box center [165, 173] width 102 height 9
type input "Monk Fruit Zero Calorie Sweetener"
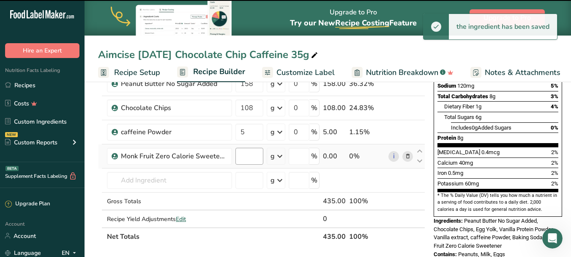
type input "0"
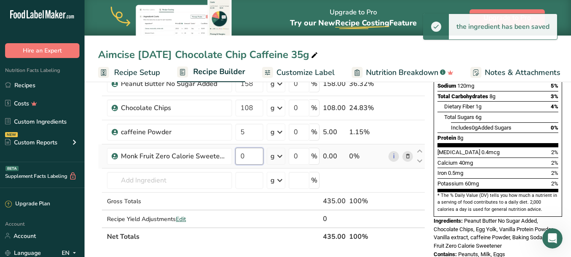
click at [248, 157] on input "0" at bounding box center [249, 156] width 28 height 17
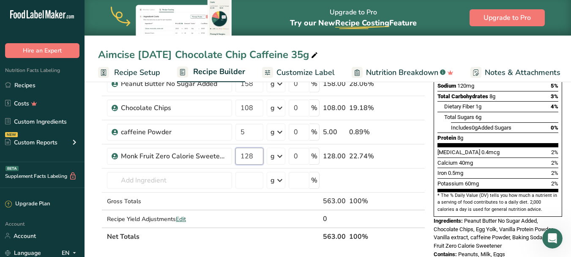
type input "128"
click at [347, 49] on div "Aimcise [DATE] Chocolate Chip Caffeine 35g Recipe Setup Recipe Builder Customiz…" at bounding box center [328, 232] width 487 height 644
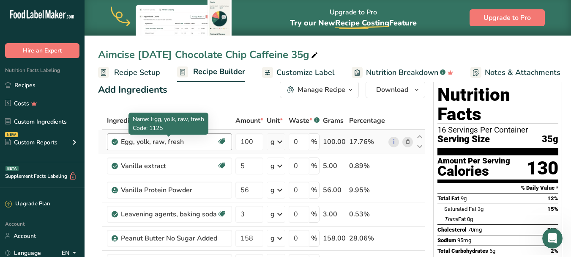
scroll to position [0, 0]
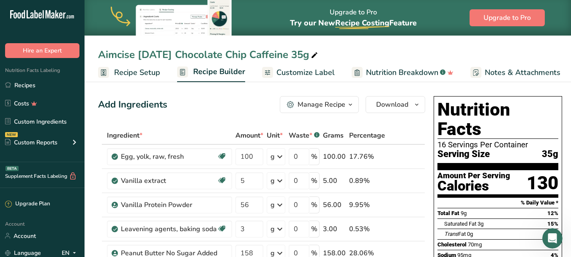
drag, startPoint x: 101, startPoint y: 54, endPoint x: 355, endPoint y: 257, distance: 326.0
drag, startPoint x: 101, startPoint y: 54, endPoint x: 379, endPoint y: 264, distance: 347.9
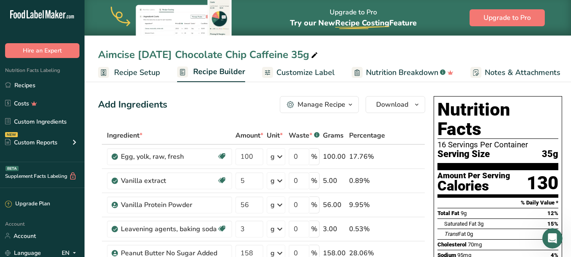
click at [180, 107] on div "Add Ingredients Manage Recipe Delete Recipe Duplicate Recipe Scale Recipe Save …" at bounding box center [261, 104] width 327 height 17
drag, startPoint x: 100, startPoint y: 53, endPoint x: 566, endPoint y: 141, distance: 474.8
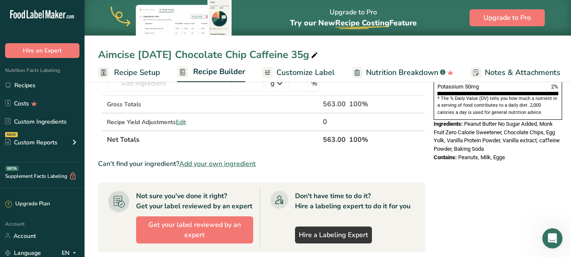
scroll to position [267, 0]
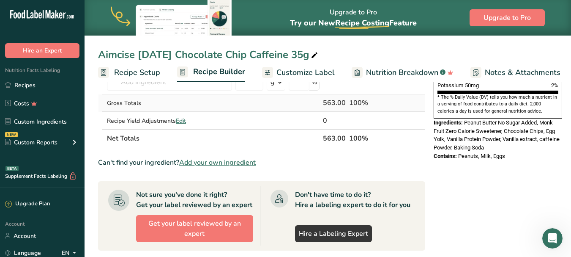
copy div "Aimcise [DATE] Chocolate Chip Caffeine 35g Recipe Setup Recipe Builder Customiz…"
click at [354, 56] on div "Aimcise [DATE] Chocolate Chip Caffeine 35g" at bounding box center [328, 54] width 487 height 15
click at [41, 83] on link "Recipes" at bounding box center [42, 85] width 85 height 16
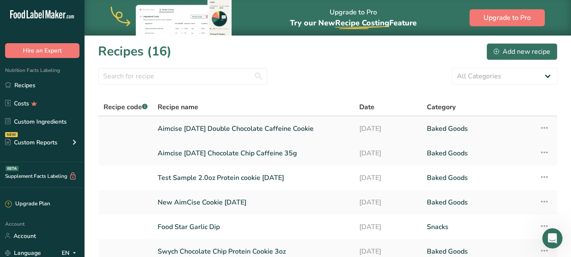
click at [266, 129] on link "Aimcise [DATE] Double Chocolate Caffeine Cookie" at bounding box center [253, 129] width 191 height 18
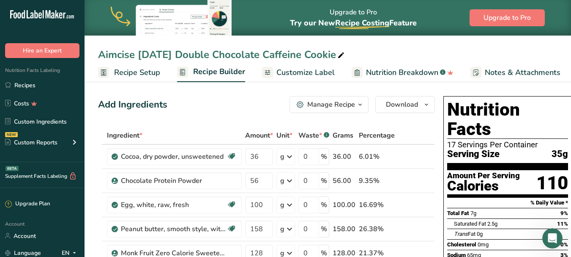
drag, startPoint x: 101, startPoint y: 53, endPoint x: 519, endPoint y: 273, distance: 472.3
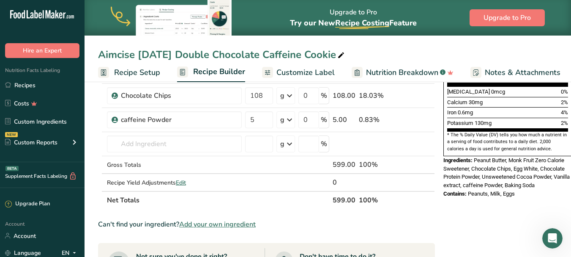
scroll to position [233, 0]
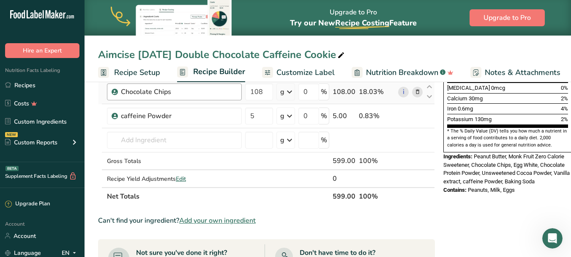
copy div "Aimcise [DATE] Double Chocolate Caffeine Cookie Recipe Setup Recipe Builder Cus…"
